Goal: Task Accomplishment & Management: Manage account settings

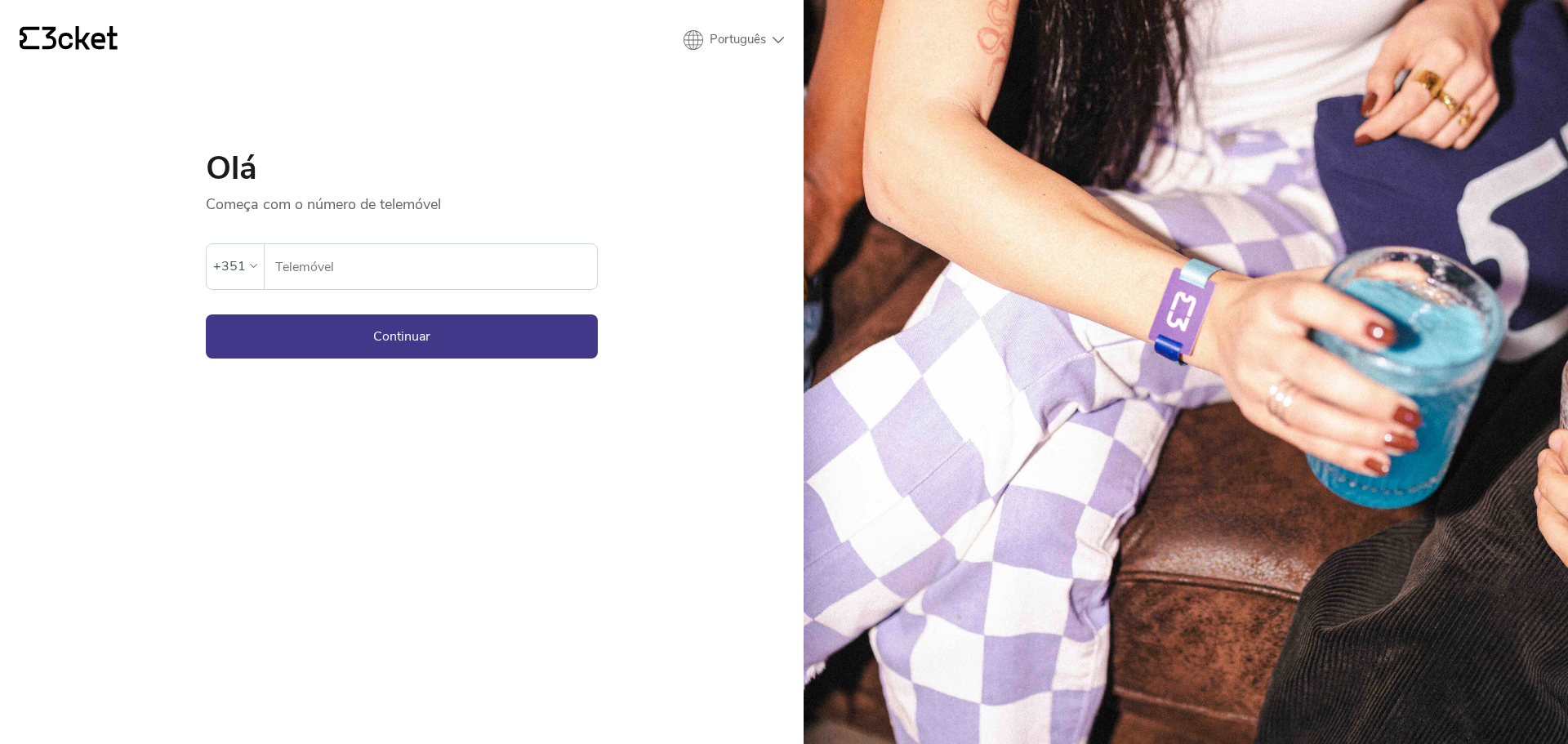
click at [462, 242] on div "Ocorreu um erro. Se o erro persistir, entrar em contato com o suporte." at bounding box center [402, 228] width 392 height 29
click at [456, 269] on input "Telemóvel" at bounding box center [436, 267] width 323 height 45
type input "919028215"
drag, startPoint x: 456, startPoint y: 288, endPoint x: 443, endPoint y: 337, distance: 50.7
click at [443, 337] on button "Continuar" at bounding box center [402, 336] width 392 height 44
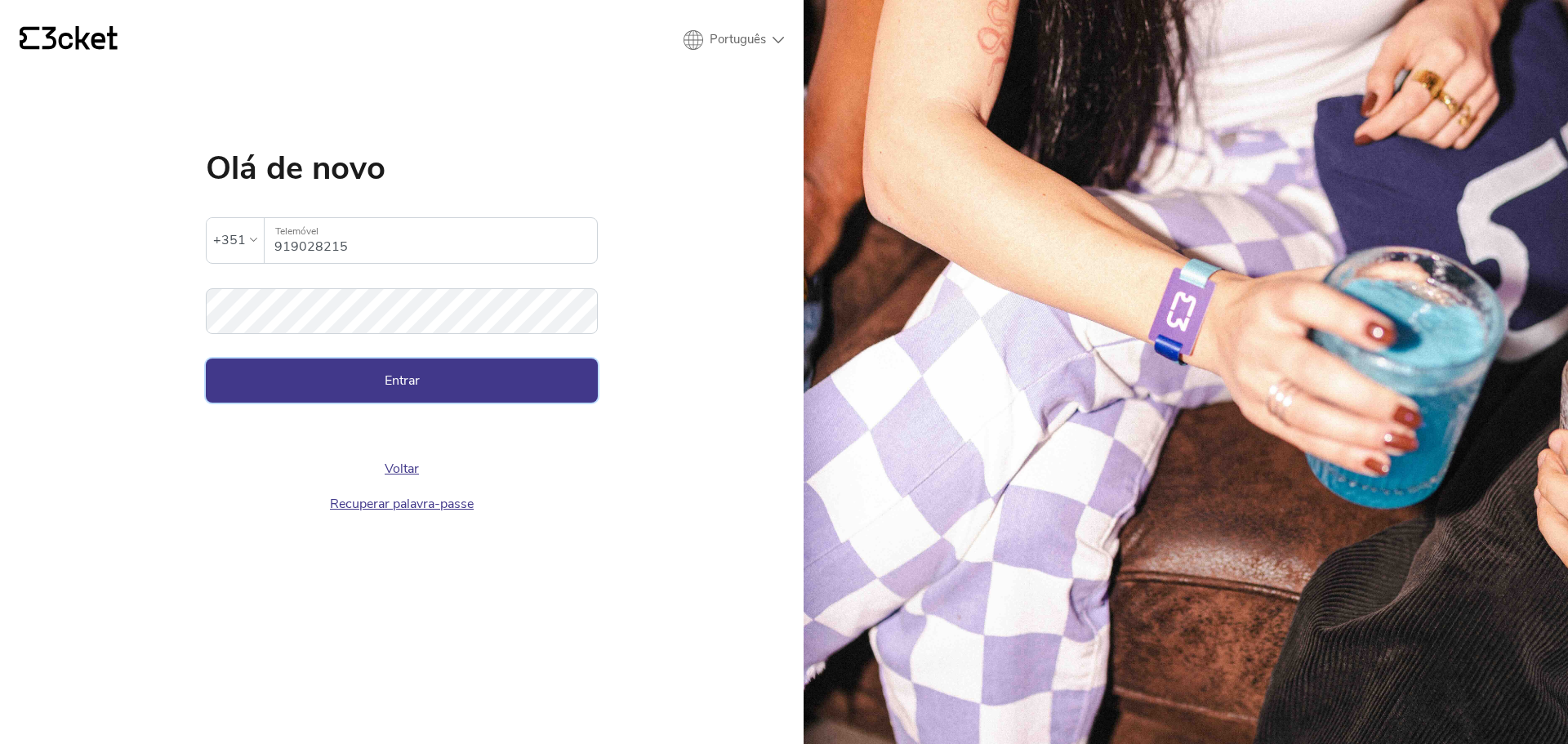
click at [427, 384] on button "Entrar" at bounding box center [402, 380] width 392 height 44
